Goal: Task Accomplishment & Management: Use online tool/utility

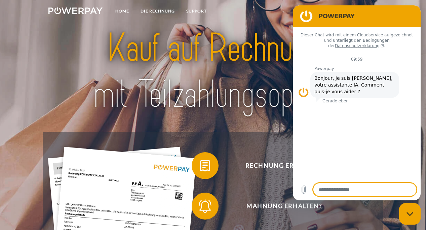
click at [407, 208] on div "Messaging-Fenster schließen" at bounding box center [410, 213] width 20 height 20
type textarea "*"
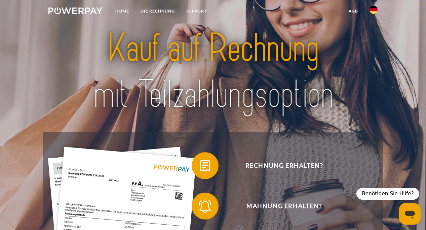
click at [374, 10] on img at bounding box center [374, 10] width 8 height 8
click at [373, 32] on img at bounding box center [374, 32] width 8 height 8
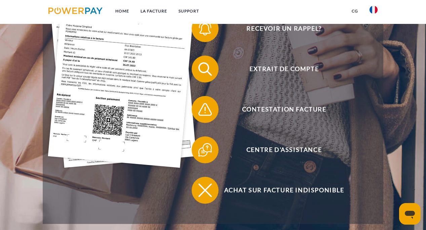
scroll to position [180, 0]
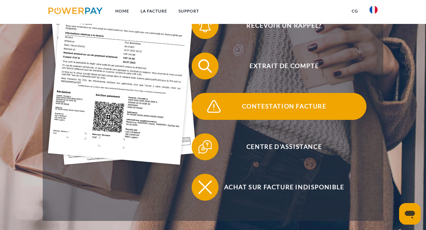
click at [274, 102] on span "Contestation Facture" at bounding box center [284, 106] width 165 height 27
